Goal: Transaction & Acquisition: Purchase product/service

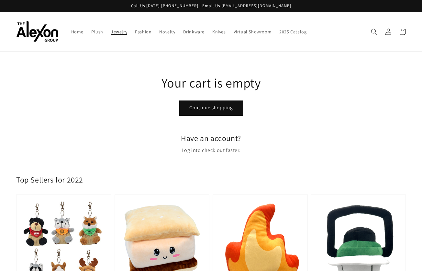
click at [114, 33] on span "Jewelry" at bounding box center [119, 32] width 16 height 6
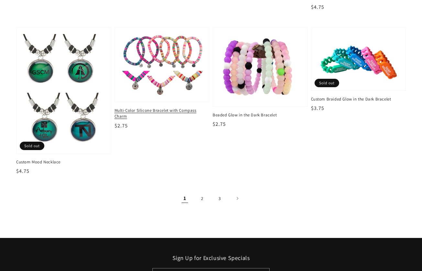
scroll to position [859, 0]
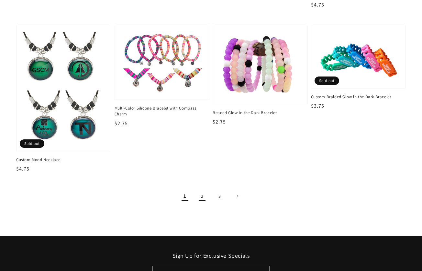
click at [202, 194] on link "2" at bounding box center [202, 196] width 14 height 14
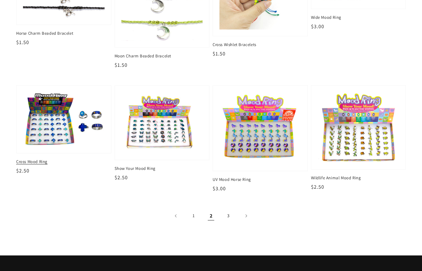
scroll to position [923, 0]
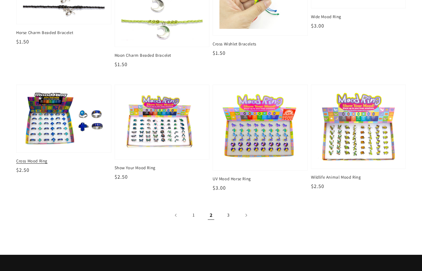
click at [48, 136] on img at bounding box center [64, 119] width 84 height 56
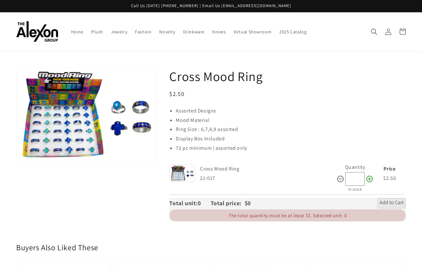
click at [369, 179] on icon at bounding box center [370, 178] width 6 height 6
type input "**"
click at [395, 203] on span "Add to Cart" at bounding box center [392, 203] width 24 height 8
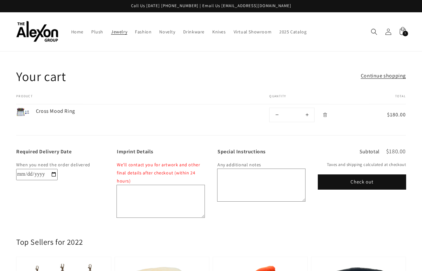
click at [121, 32] on span "Jewelry" at bounding box center [119, 32] width 16 height 6
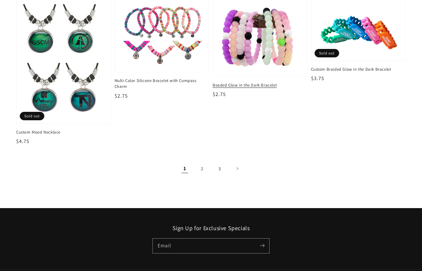
scroll to position [899, 0]
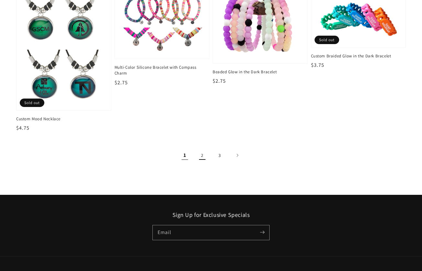
click at [202, 154] on link "2" at bounding box center [202, 155] width 14 height 14
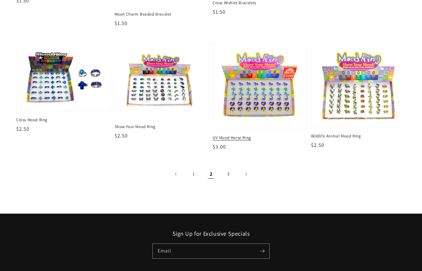
scroll to position [965, 0]
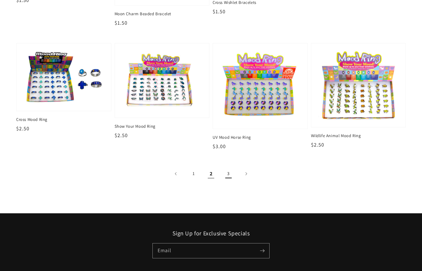
click at [228, 175] on link "3" at bounding box center [228, 173] width 14 height 14
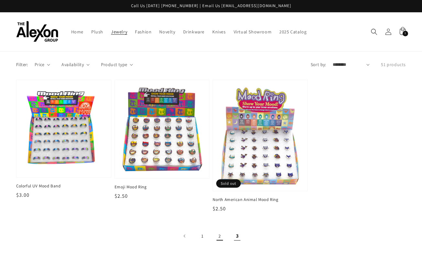
click at [219, 235] on link "2" at bounding box center [220, 236] width 14 height 14
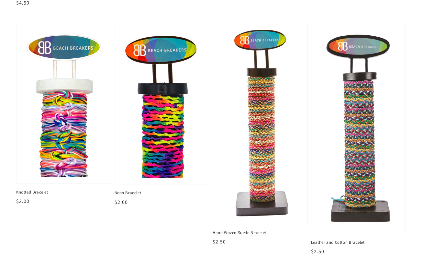
scroll to position [173, 0]
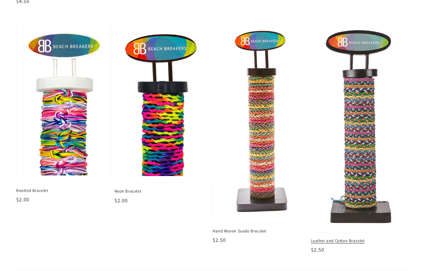
click at [360, 167] on img at bounding box center [359, 126] width 84 height 203
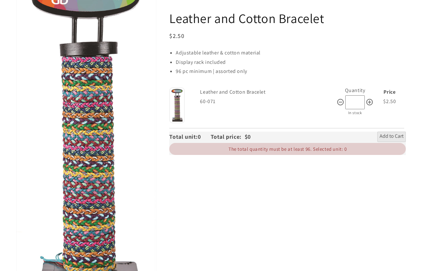
scroll to position [99, 0]
click at [72, 70] on button "Open media 1 in gallery view" at bounding box center [87, 138] width 140 height 338
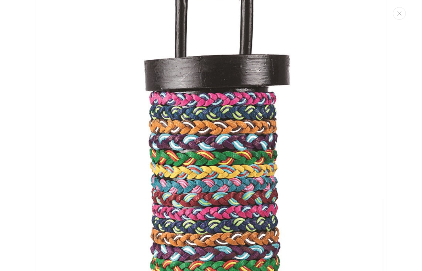
scroll to position [0, 0]
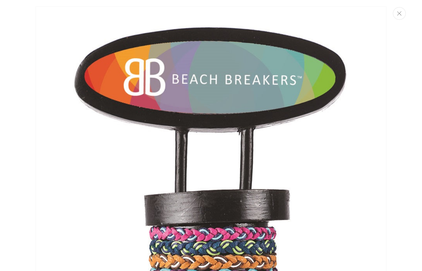
click at [401, 16] on button "Close" at bounding box center [399, 13] width 13 height 13
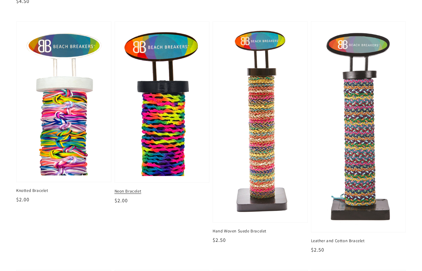
scroll to position [173, 0]
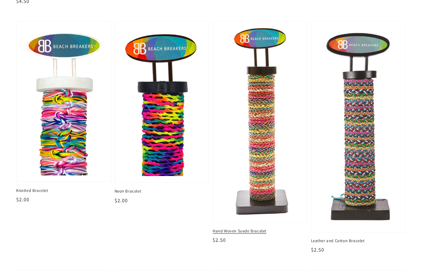
click at [270, 101] on img at bounding box center [260, 121] width 84 height 193
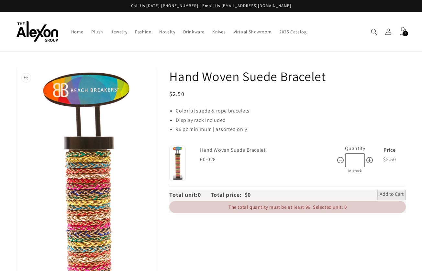
scroll to position [3, 0]
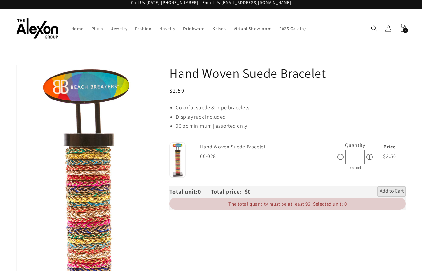
click at [89, 168] on button "Open media 1 in gallery view" at bounding box center [87, 226] width 140 height 322
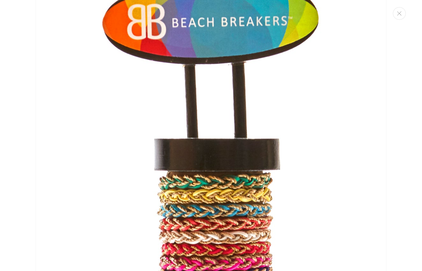
scroll to position [0, 0]
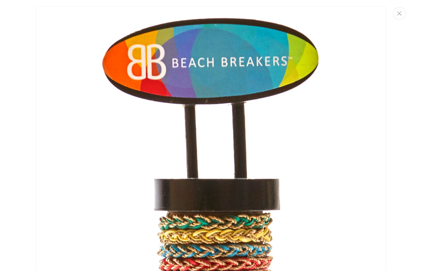
click at [402, 16] on button "Close" at bounding box center [399, 13] width 13 height 13
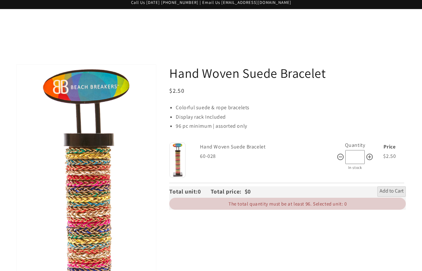
scroll to position [68, 0]
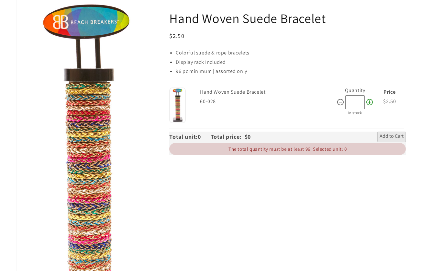
click at [370, 102] on icon at bounding box center [370, 102] width 8 height 8
type input "**"
click at [400, 137] on span "Add to Cart" at bounding box center [392, 137] width 24 height 8
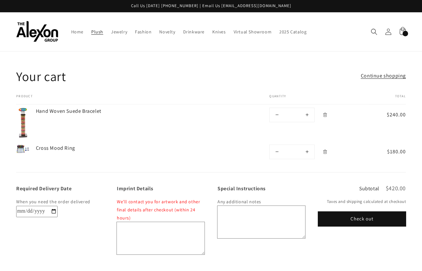
click at [96, 33] on span "Plush" at bounding box center [97, 32] width 12 height 6
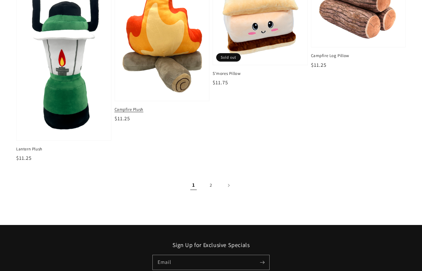
scroll to position [870, 0]
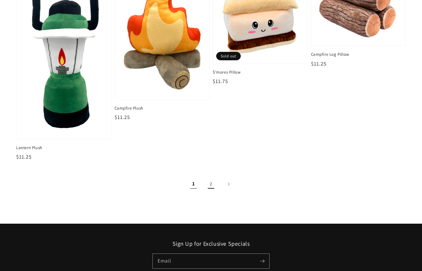
click at [211, 184] on link "2" at bounding box center [211, 184] width 14 height 14
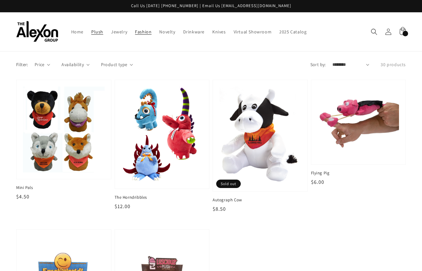
click at [143, 33] on span "Fashion" at bounding box center [143, 32] width 17 height 6
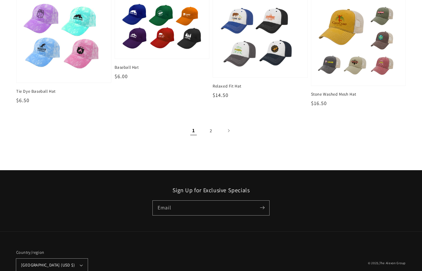
scroll to position [748, 0]
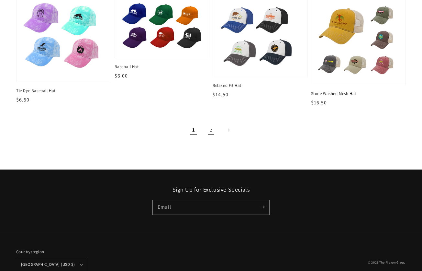
click at [210, 129] on link "2" at bounding box center [211, 130] width 14 height 14
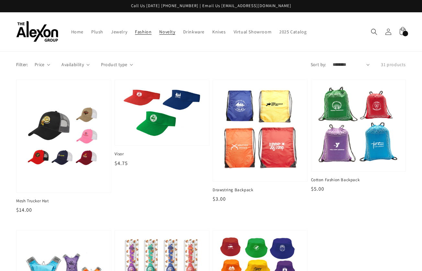
click at [167, 32] on span "Novelty" at bounding box center [167, 32] width 16 height 6
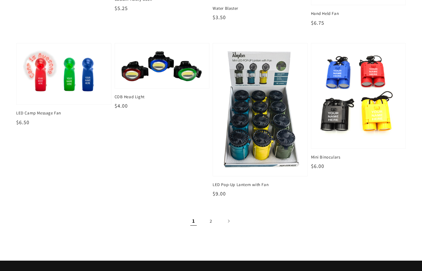
scroll to position [759, 0]
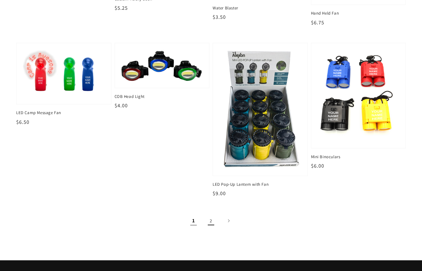
click at [211, 221] on link "2" at bounding box center [211, 220] width 14 height 14
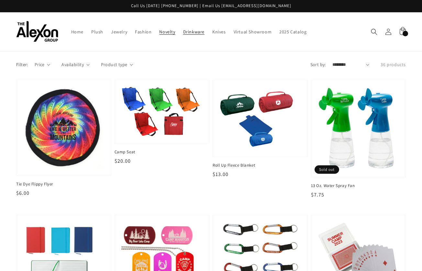
click at [196, 32] on span "Drinkware" at bounding box center [193, 32] width 21 height 6
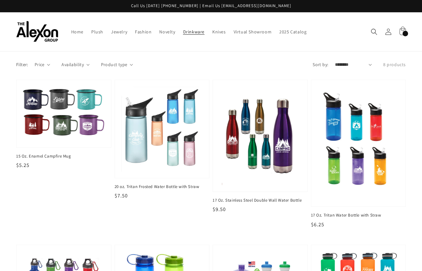
click at [404, 32] on div "168 items" at bounding box center [406, 34] width 6 height 6
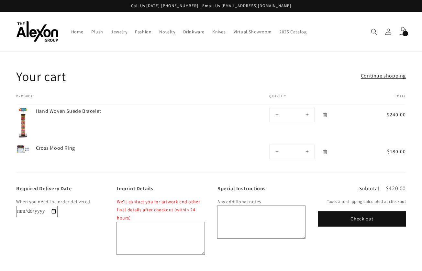
click at [55, 211] on input "Required Delivery Date" at bounding box center [36, 211] width 41 height 11
type input "**********"
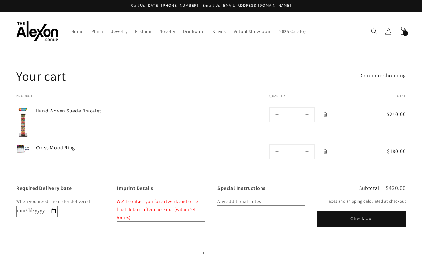
click at [344, 218] on button "Check out" at bounding box center [362, 218] width 88 height 15
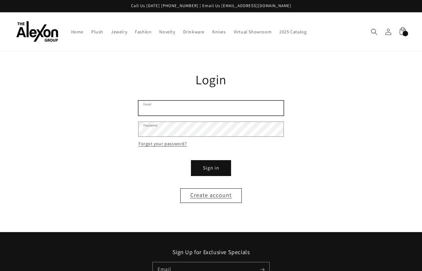
type input "**********"
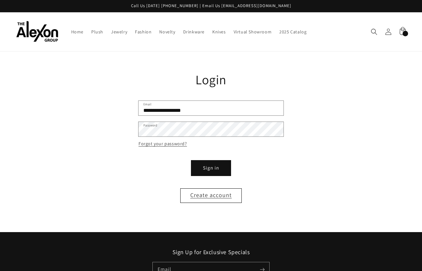
click at [211, 171] on button "Sign in" at bounding box center [211, 168] width 39 height 15
click at [218, 165] on button "Sign in" at bounding box center [211, 168] width 39 height 15
